Goal: Find specific page/section: Find specific page/section

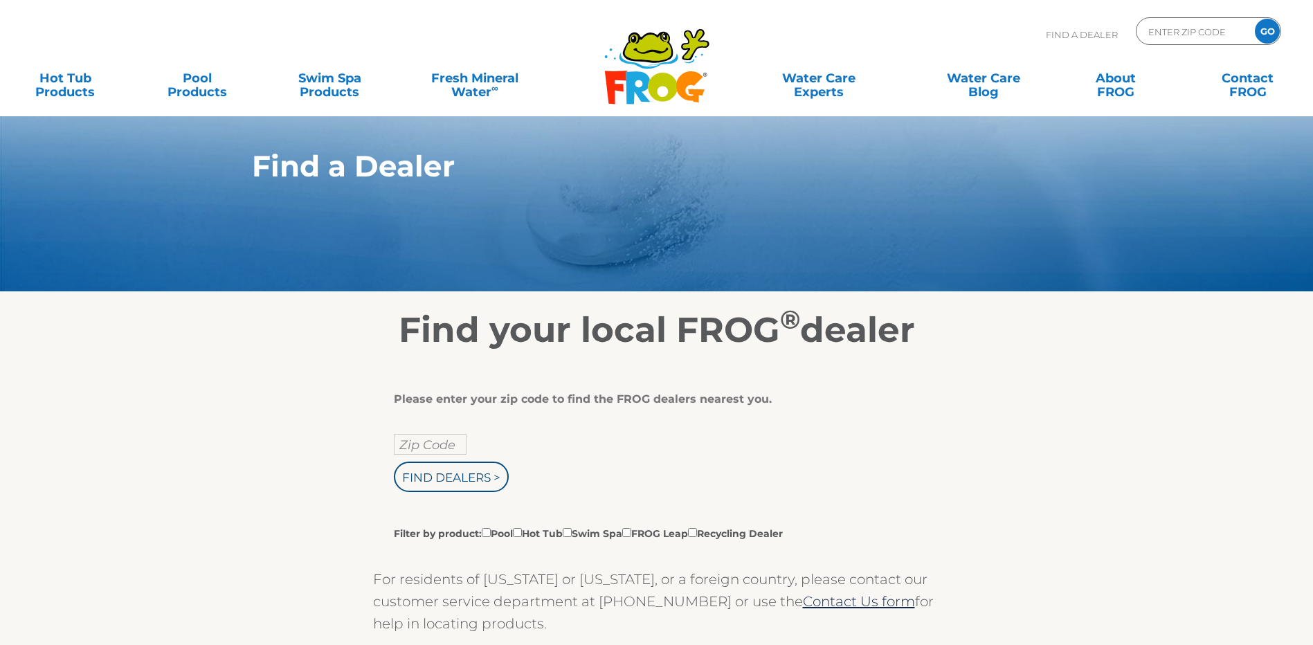
scroll to position [69, 0]
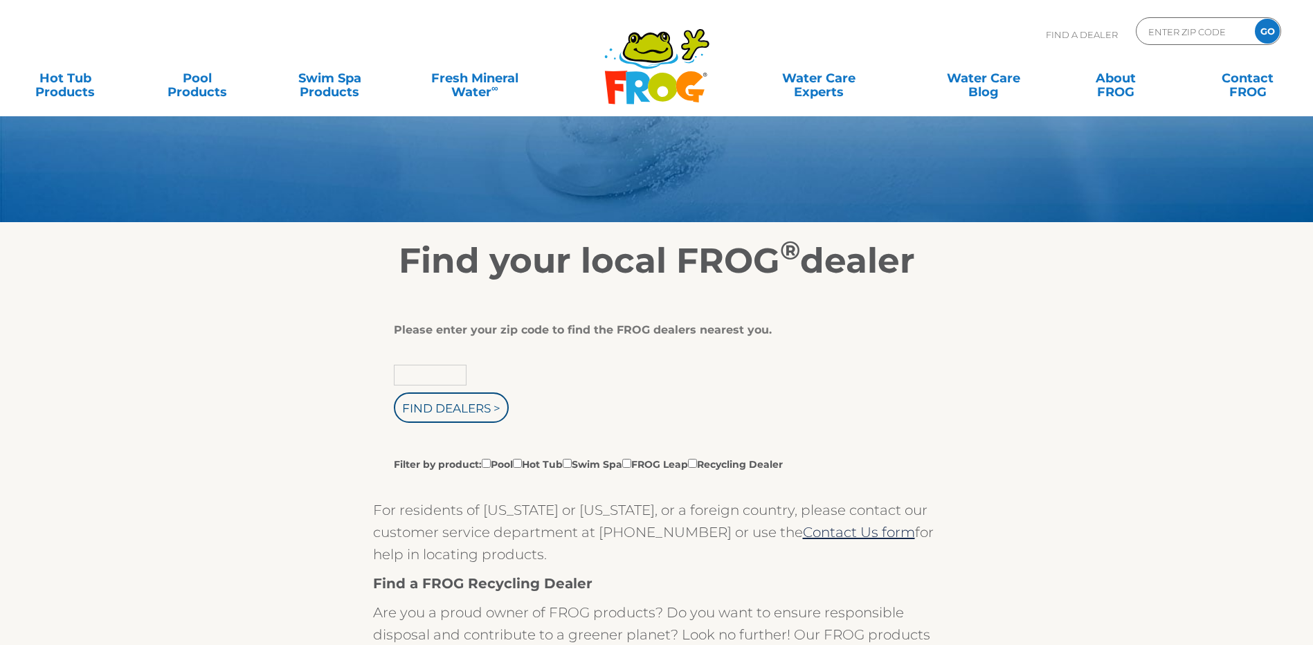
click at [450, 385] on input "text" at bounding box center [430, 375] width 73 height 21
type input "98335"
click at [394, 392] on input "Find Dealers >" at bounding box center [451, 407] width 115 height 30
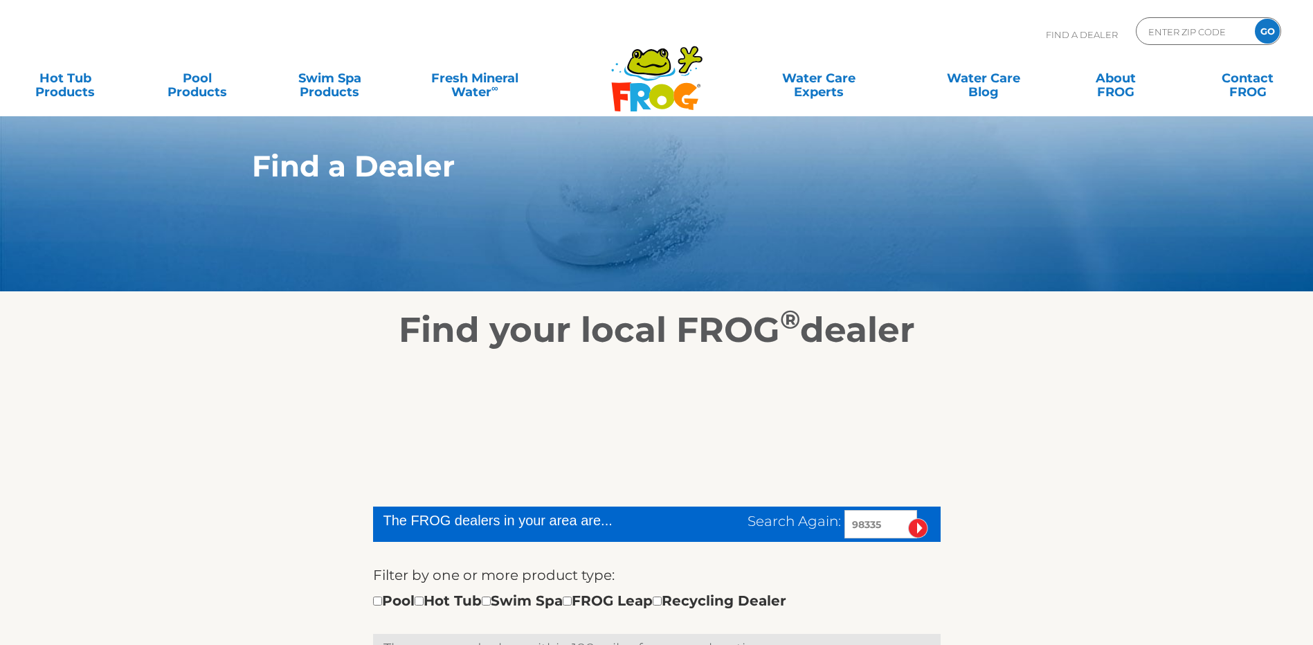
click at [462, 424] on div "The FROG dealers in your area are... Search Again: 98335 Filter by one or more …" at bounding box center [656, 530] width 567 height 325
